Goal: Find contact information: Find contact information

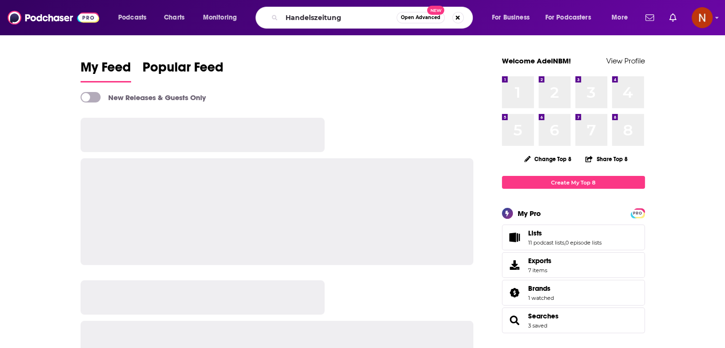
type input "Handelszeitung"
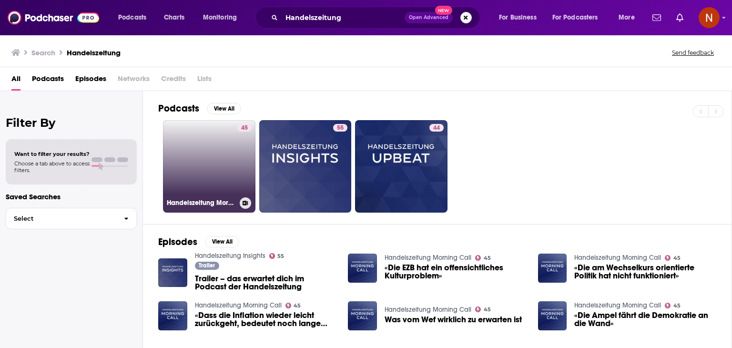
click at [179, 159] on link "45 Handelszeitung Morning Call" at bounding box center [209, 166] width 92 height 92
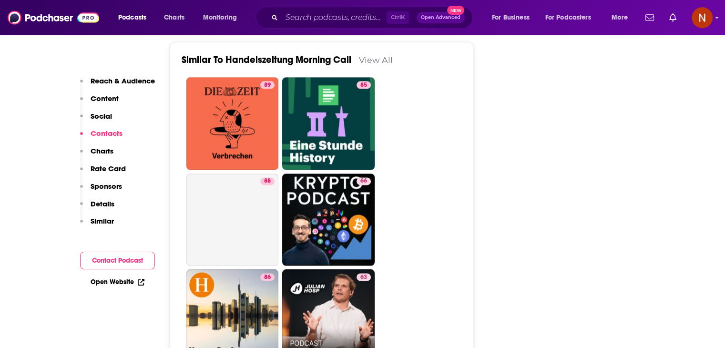
scroll to position [418, 0]
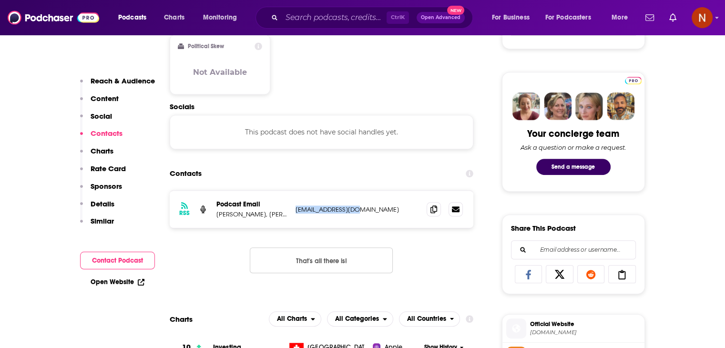
drag, startPoint x: 352, startPoint y: 210, endPoint x: 295, endPoint y: 212, distance: 57.2
click at [295, 212] on p "[EMAIL_ADDRESS][DOMAIN_NAME]" at bounding box center [357, 209] width 124 height 8
copy p "[EMAIL_ADDRESS][DOMAIN_NAME]"
